Goal: Transaction & Acquisition: Purchase product/service

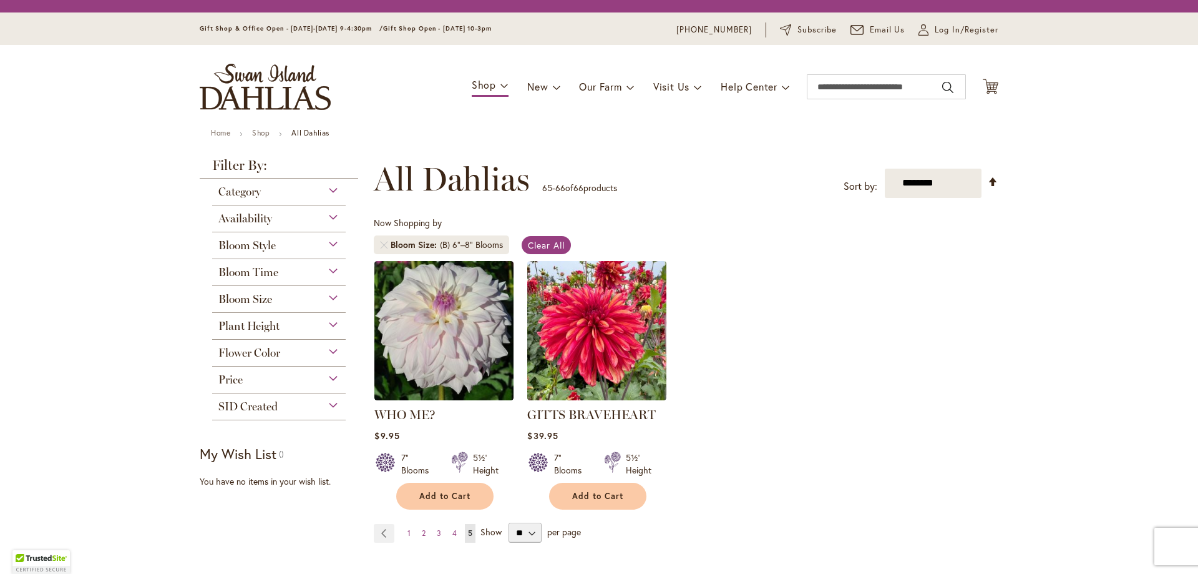
click at [269, 192] on div "Category" at bounding box center [279, 188] width 134 height 20
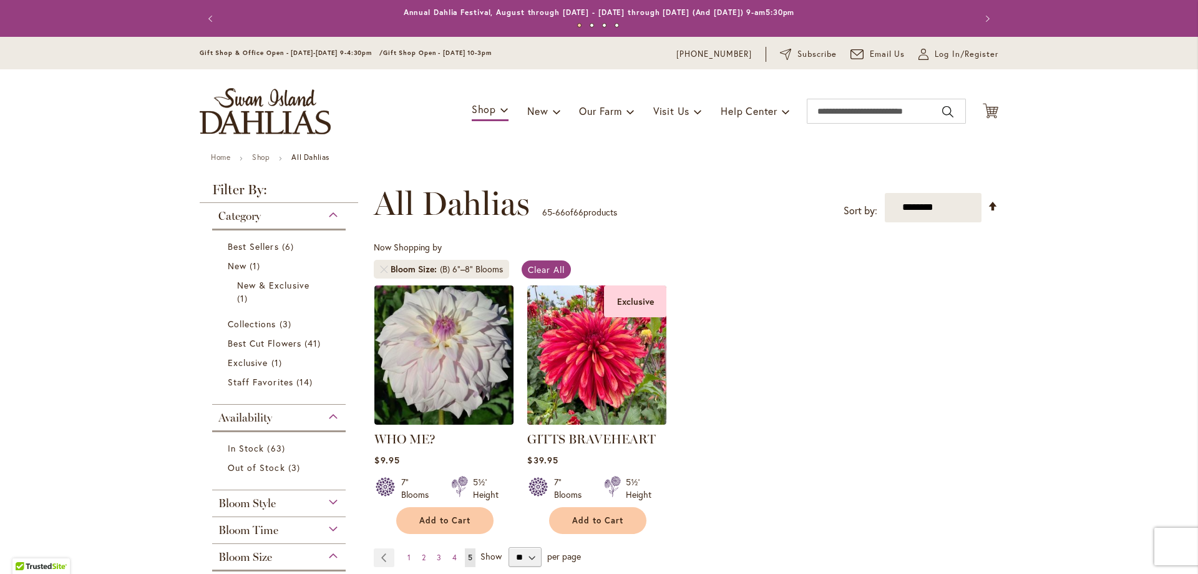
click at [326, 210] on div "Category" at bounding box center [279, 213] width 134 height 20
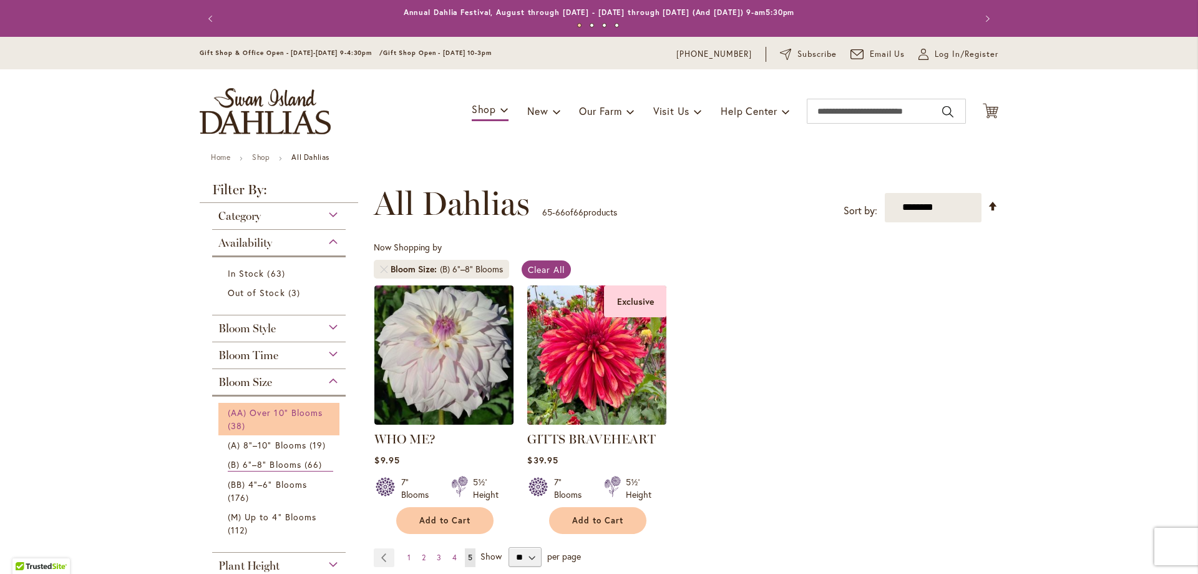
click at [300, 420] on link "(AA) Over 10" Blooms 38 items" at bounding box center [280, 419] width 105 height 26
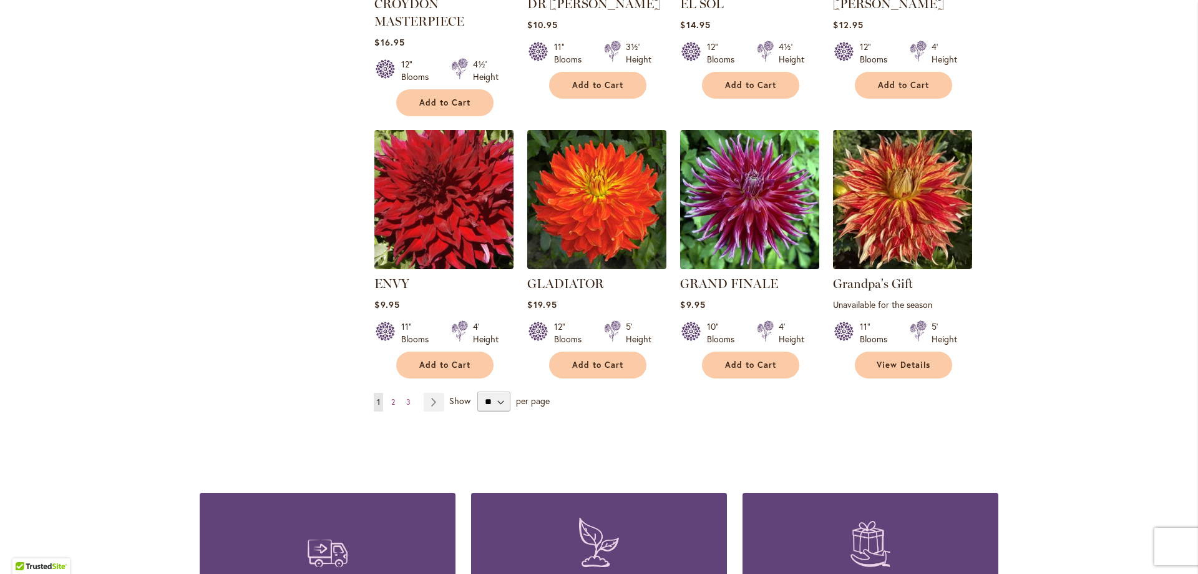
scroll to position [998, 0]
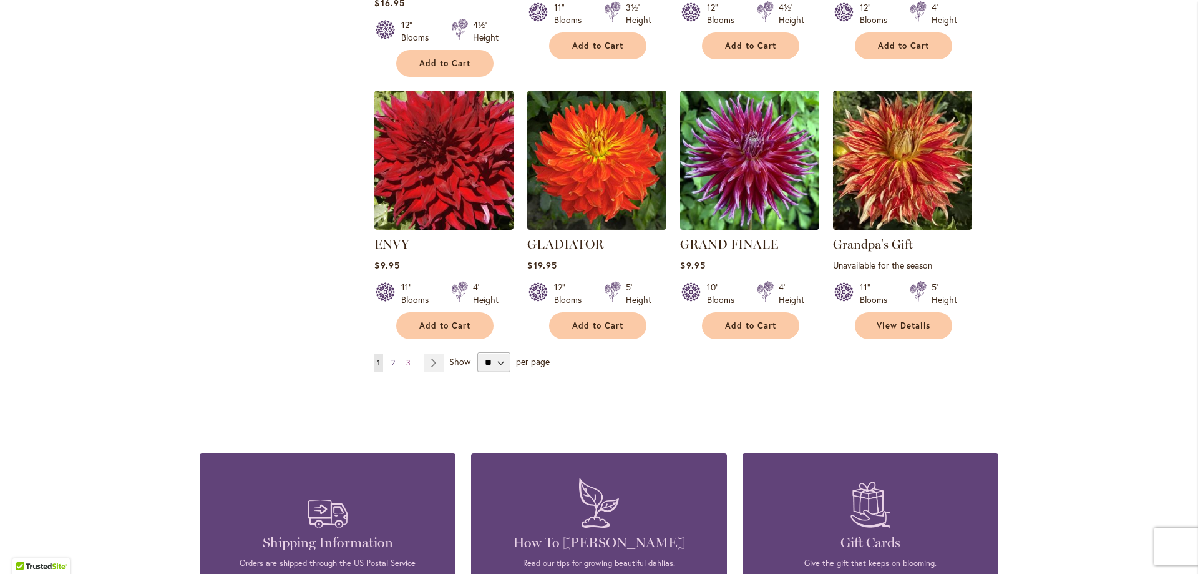
click at [391, 364] on span "2" at bounding box center [393, 362] width 4 height 9
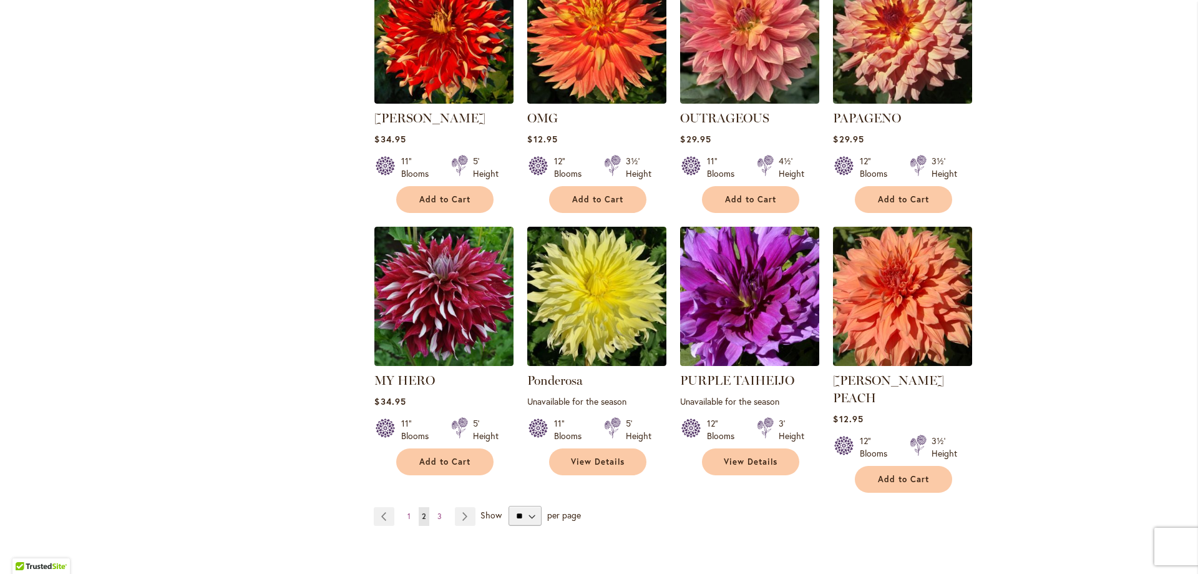
scroll to position [897, 0]
